Goal: Information Seeking & Learning: Learn about a topic

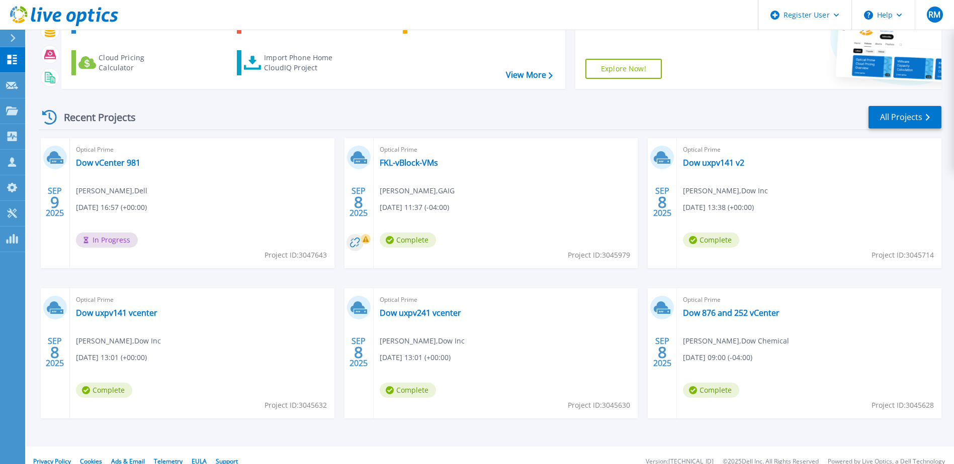
scroll to position [92, 0]
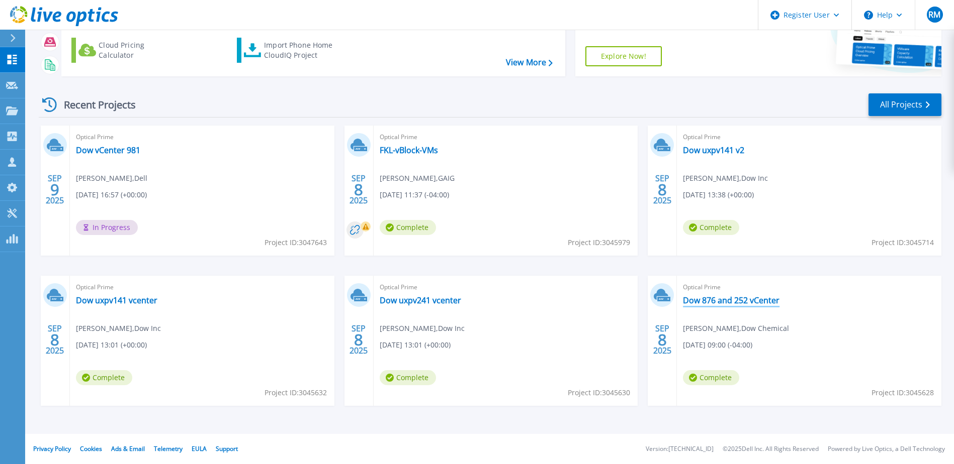
click at [751, 304] on link "Dow 876 and 252 vCenter" at bounding box center [731, 301] width 97 height 10
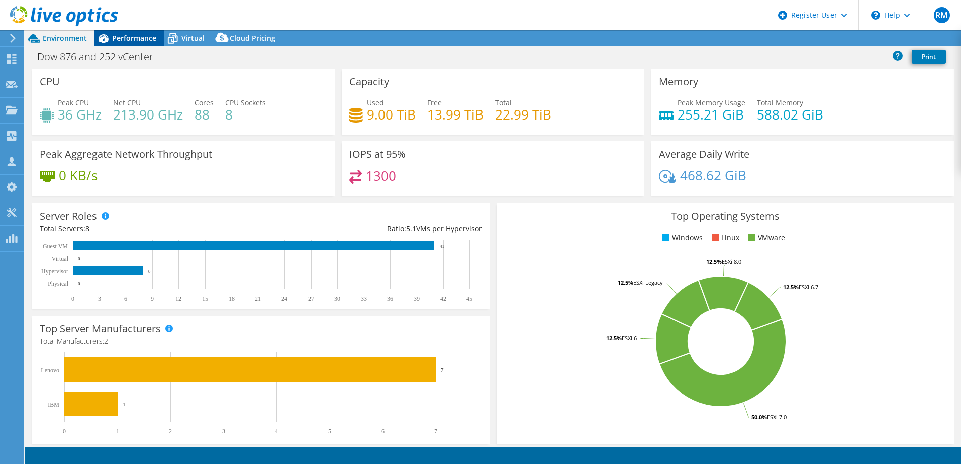
click at [151, 40] on span "Performance" at bounding box center [134, 38] width 44 height 10
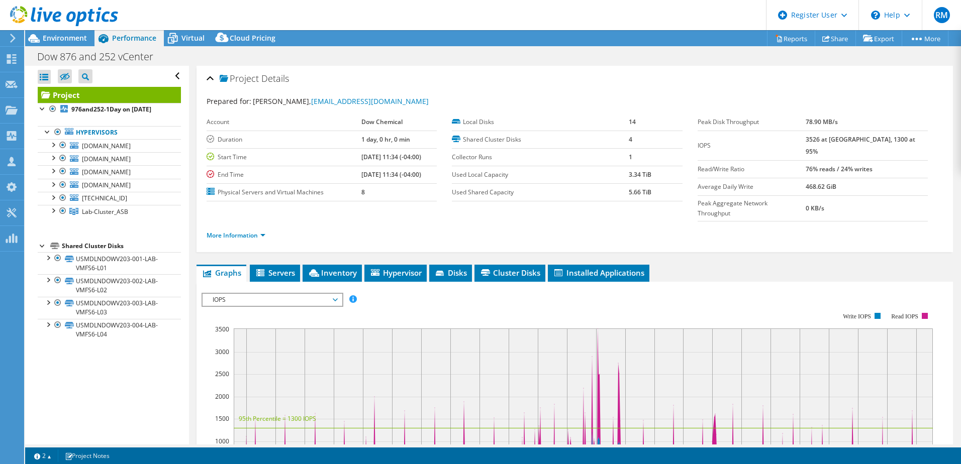
click at [149, 412] on div "Open All Close All Hide Excluded Nodes Project Tree Filter" at bounding box center [106, 255] width 163 height 379
click at [131, 174] on span "usmdlvex1tc20.dow.com" at bounding box center [106, 172] width 49 height 9
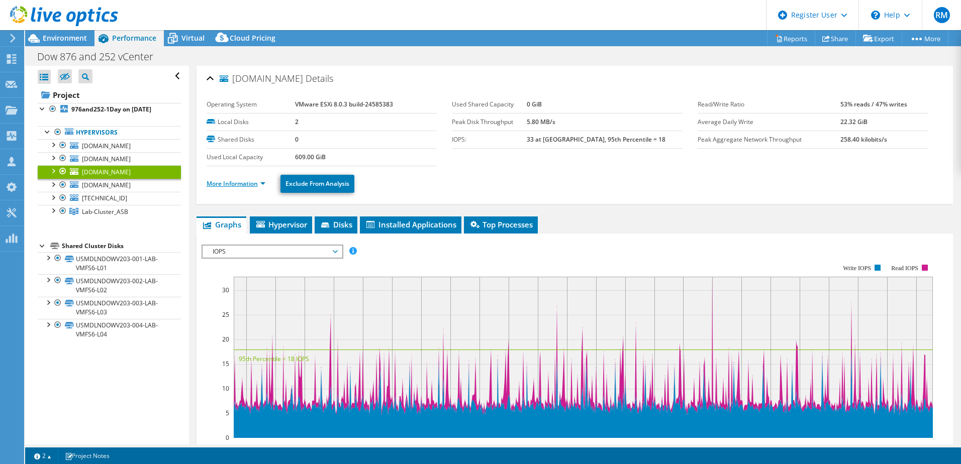
click at [238, 185] on link "More Information" at bounding box center [236, 183] width 59 height 9
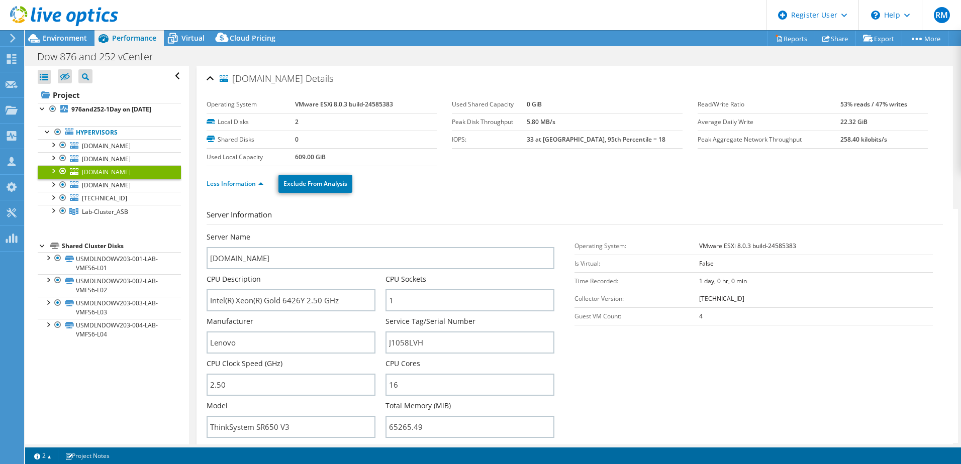
drag, startPoint x: 233, startPoint y: 79, endPoint x: 291, endPoint y: 80, distance: 58.3
click at [291, 80] on span "usmdlvex1tc20.dow.com" at bounding box center [261, 79] width 83 height 10
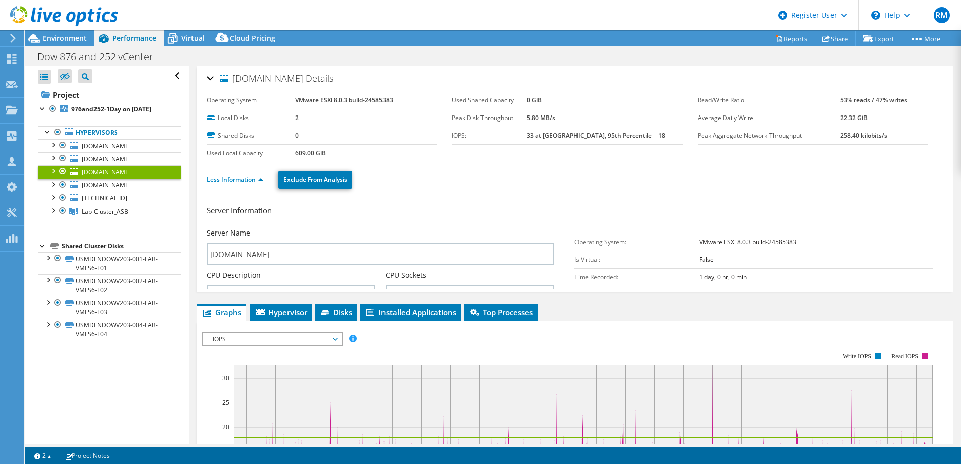
copy span "usmdlvex1tc20"
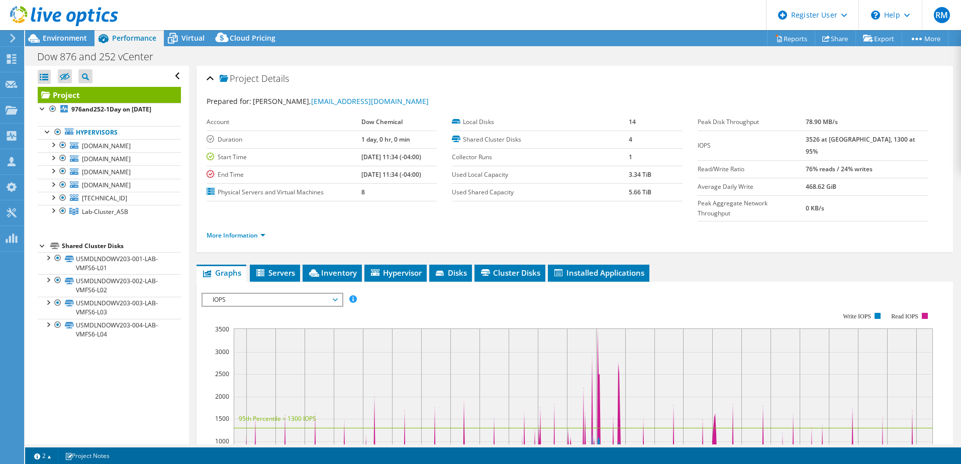
select select "USD"
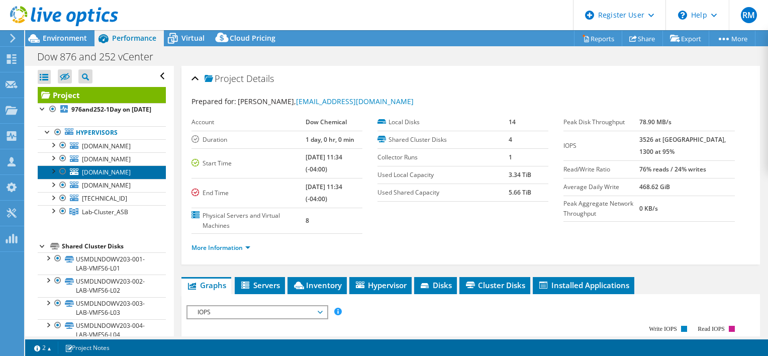
click at [122, 176] on span "usmdlvex1tc20.dow.com" at bounding box center [106, 172] width 49 height 9
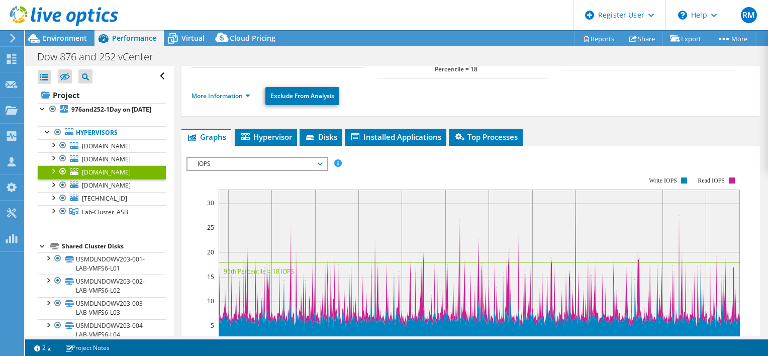
scroll to position [101, 0]
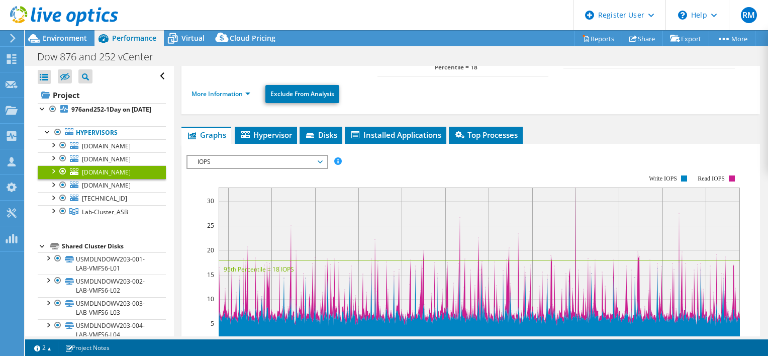
click at [263, 156] on span "IOPS" at bounding box center [257, 162] width 129 height 12
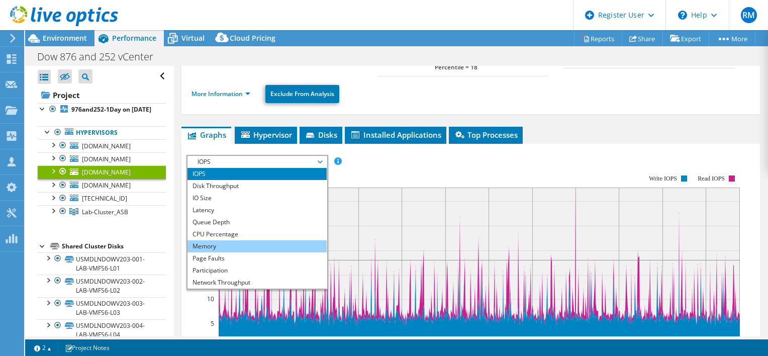
click at [231, 240] on li "Memory" at bounding box center [256, 246] width 139 height 12
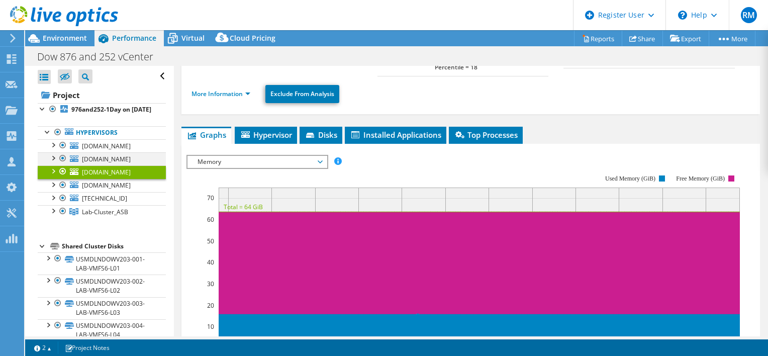
click at [61, 164] on div at bounding box center [63, 158] width 10 height 12
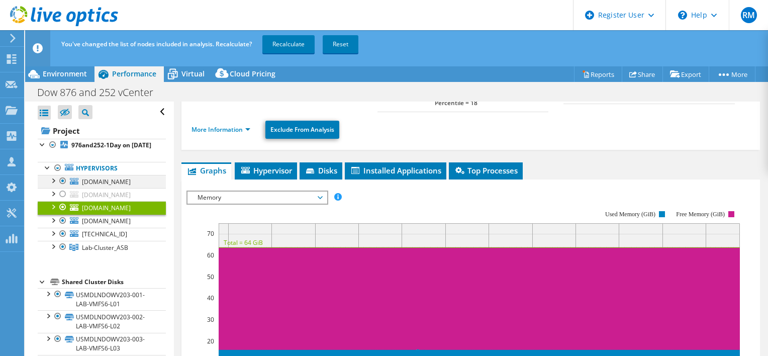
click at [63, 187] on div at bounding box center [63, 181] width 10 height 12
click at [62, 213] on div at bounding box center [63, 207] width 10 height 12
click at [62, 227] on div at bounding box center [63, 221] width 10 height 12
click at [63, 237] on div at bounding box center [63, 234] width 10 height 12
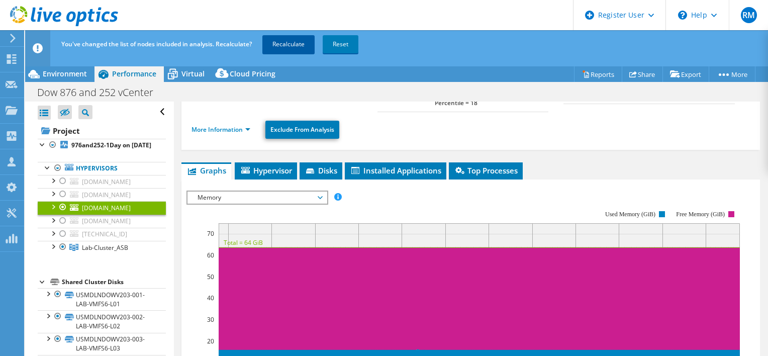
click at [296, 43] on link "Recalculate" at bounding box center [288, 44] width 52 height 18
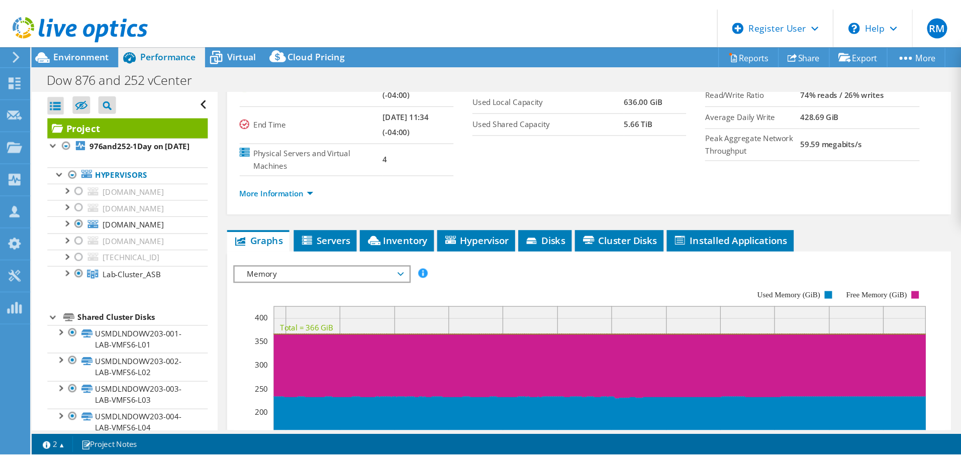
scroll to position [0, 0]
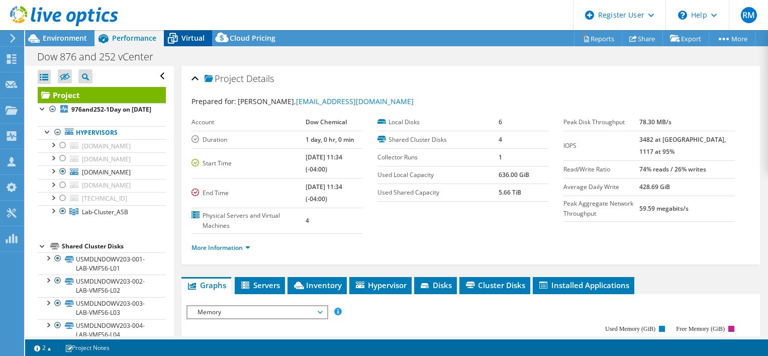
click at [196, 39] on span "Virtual" at bounding box center [192, 38] width 23 height 10
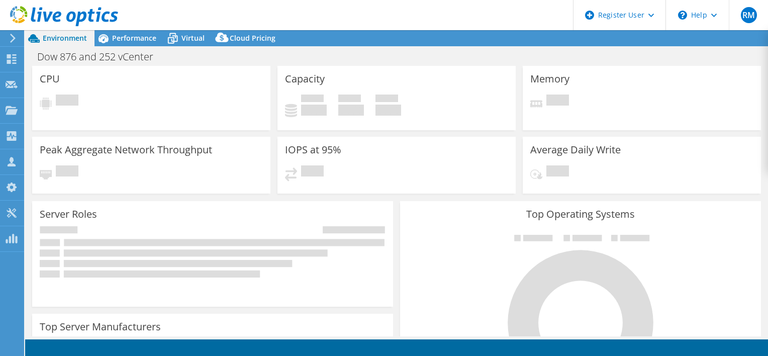
select select "USD"
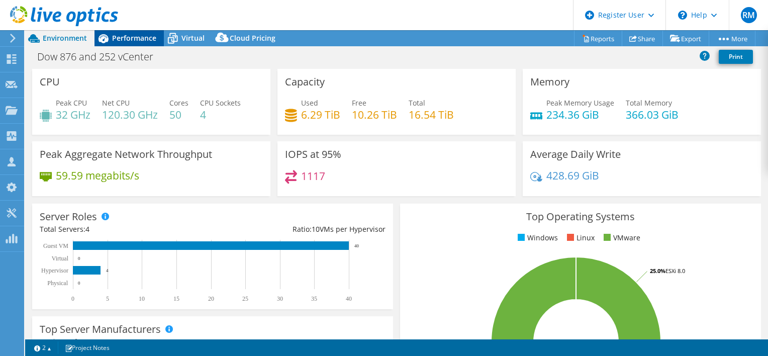
click at [126, 38] on span "Performance" at bounding box center [134, 38] width 44 height 10
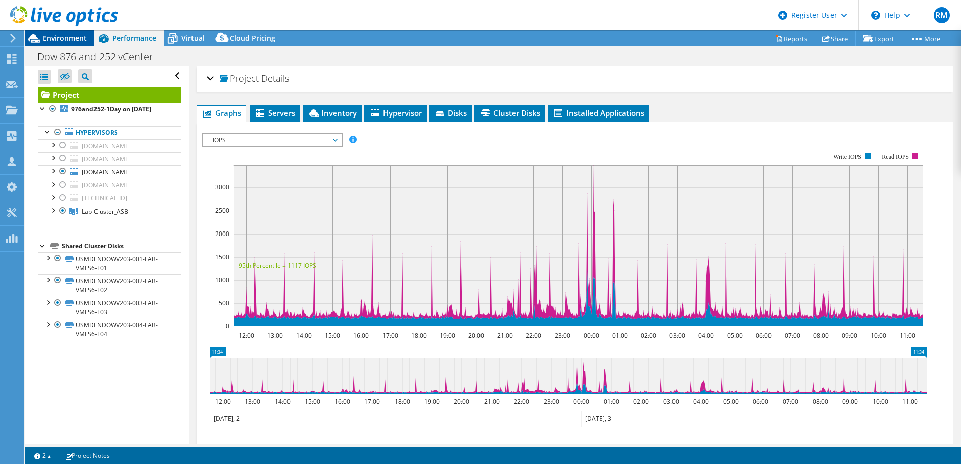
click at [68, 38] on span "Environment" at bounding box center [65, 38] width 44 height 10
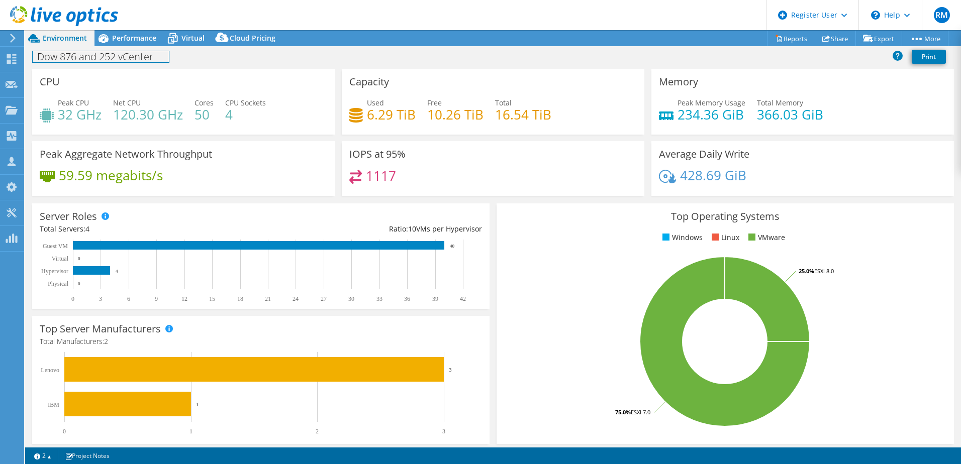
click at [138, 46] on div "Dow 876 and 252 vCenter Print" at bounding box center [493, 57] width 936 height 23
click at [140, 40] on span "Performance" at bounding box center [134, 38] width 44 height 10
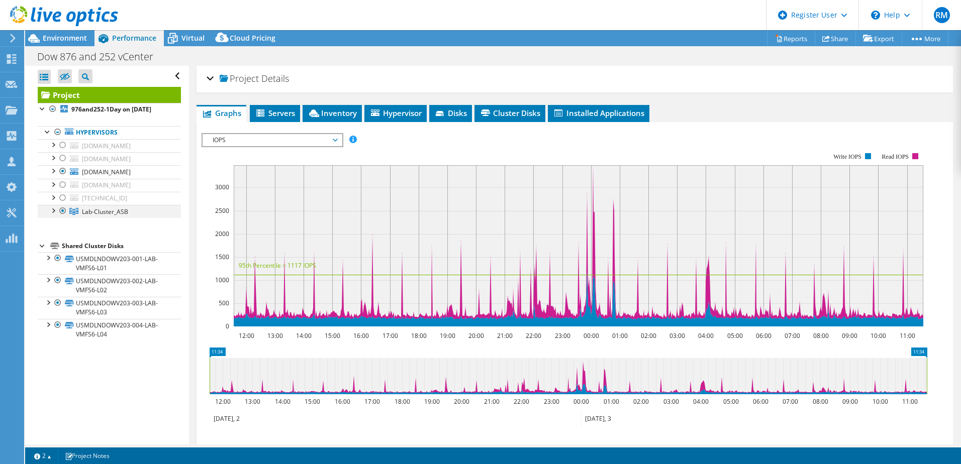
click at [53, 213] on div at bounding box center [53, 210] width 10 height 10
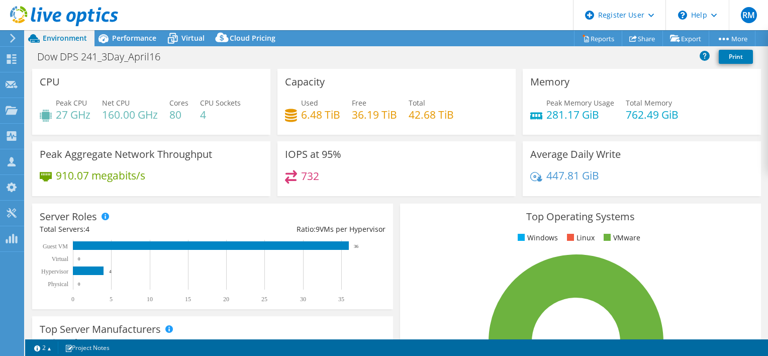
select select "USD"
click at [137, 44] on div "Performance" at bounding box center [129, 38] width 69 height 16
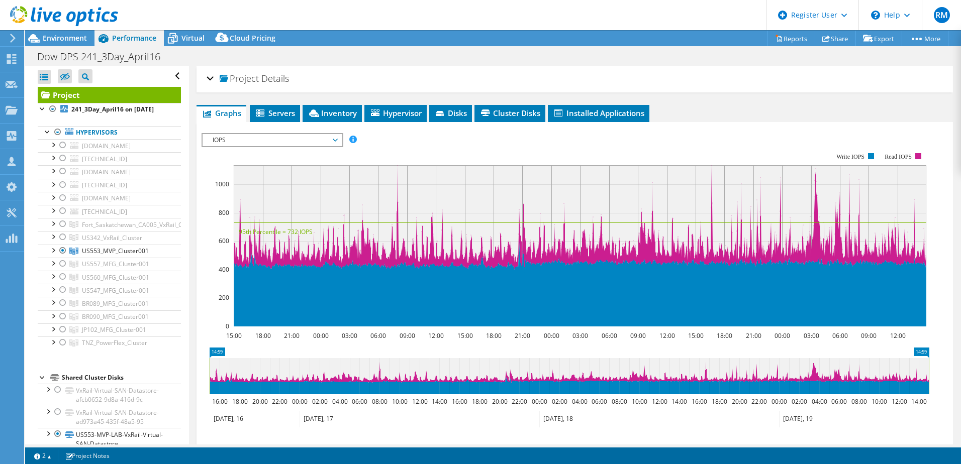
click at [74, 33] on div at bounding box center [59, 17] width 118 height 34
click at [73, 36] on span "Environment" at bounding box center [65, 38] width 44 height 10
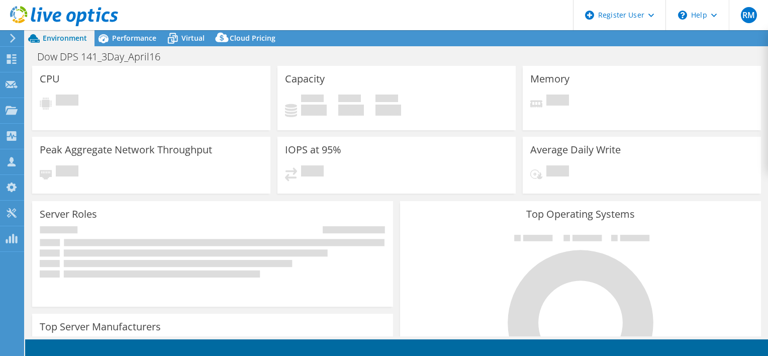
select select "USD"
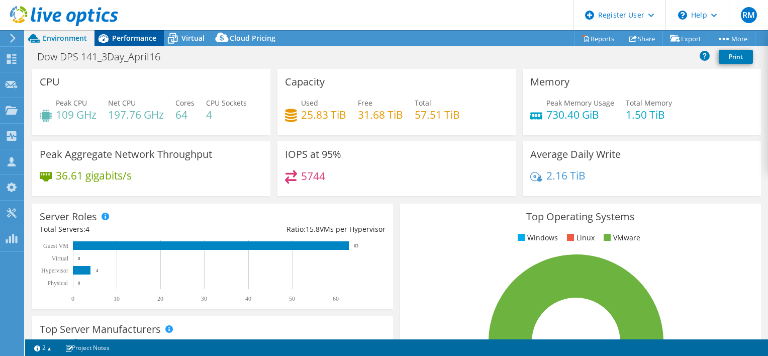
click at [140, 42] on span "Performance" at bounding box center [134, 38] width 44 height 10
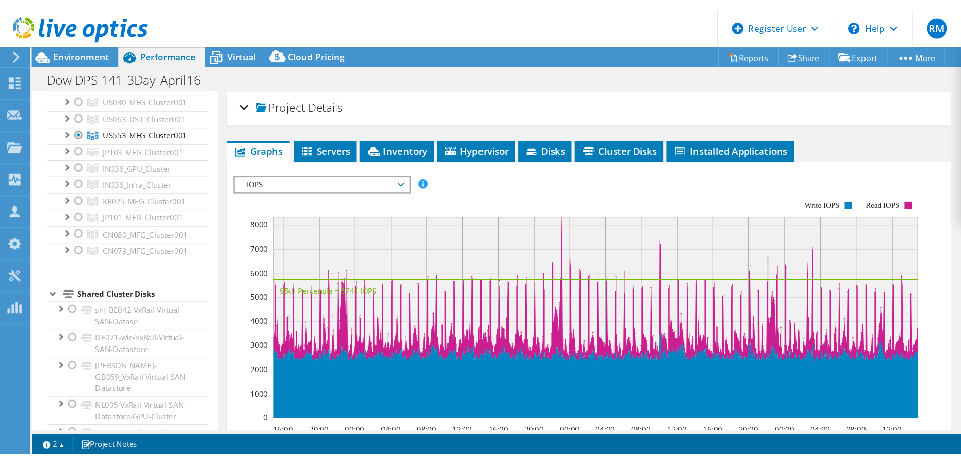
scroll to position [201, 0]
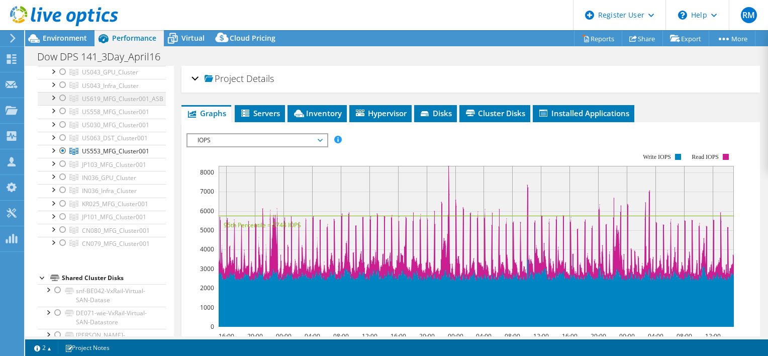
click at [60, 97] on div at bounding box center [63, 98] width 10 height 12
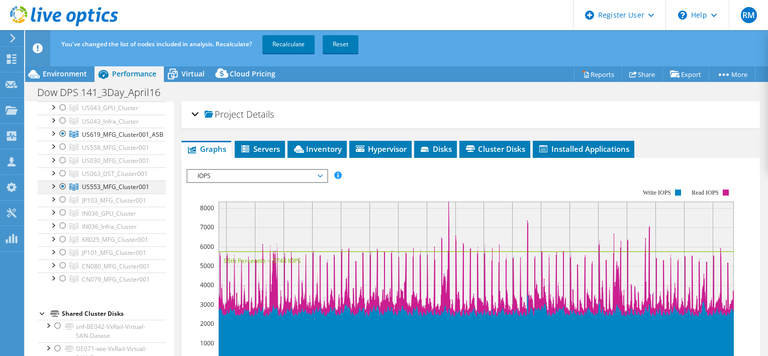
click at [63, 185] on div at bounding box center [63, 186] width 10 height 12
click at [290, 44] on link "Recalculate" at bounding box center [288, 44] width 52 height 18
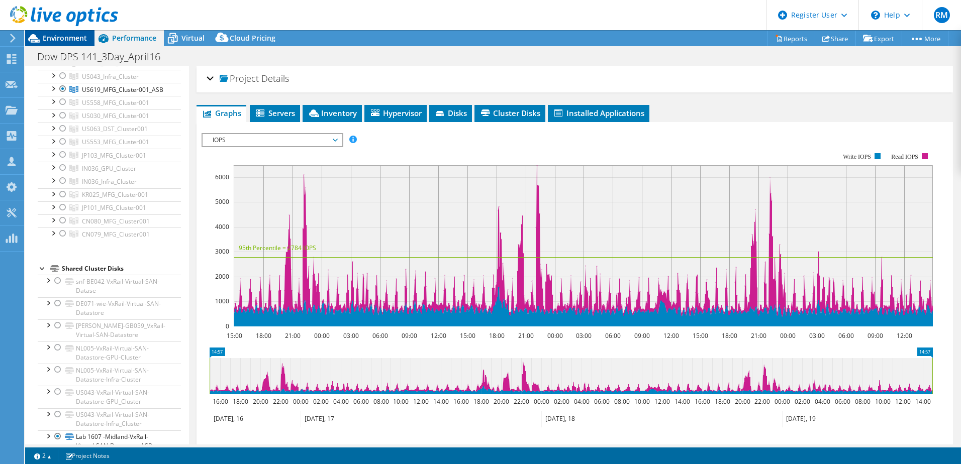
click at [58, 34] on span "Environment" at bounding box center [65, 38] width 44 height 10
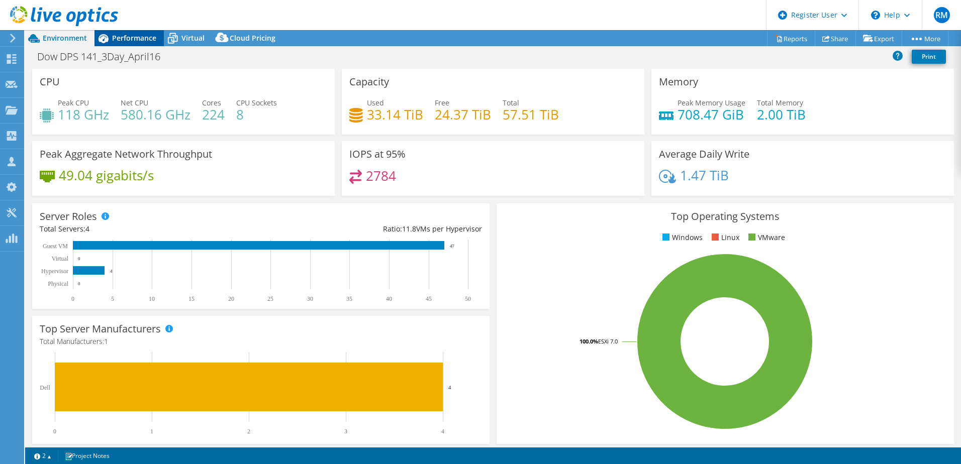
click at [145, 39] on span "Performance" at bounding box center [134, 38] width 44 height 10
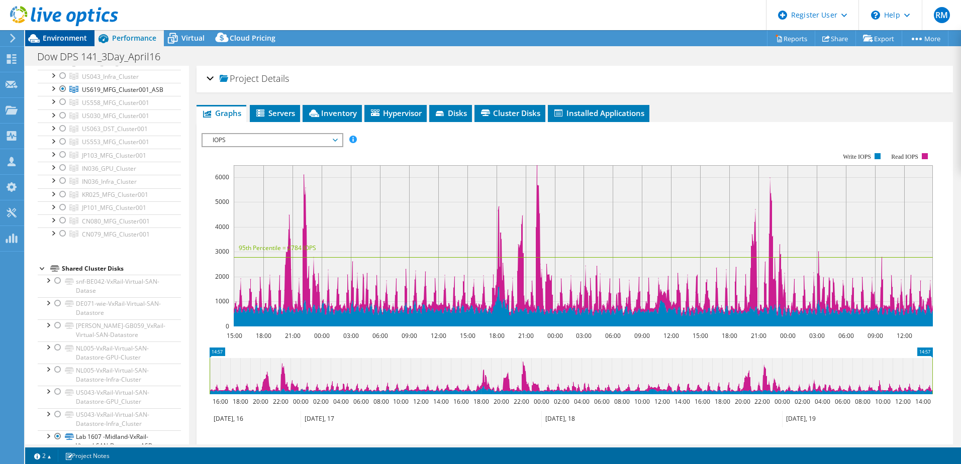
click at [65, 37] on span "Environment" at bounding box center [65, 38] width 44 height 10
